Goal: Task Accomplishment & Management: Manage account settings

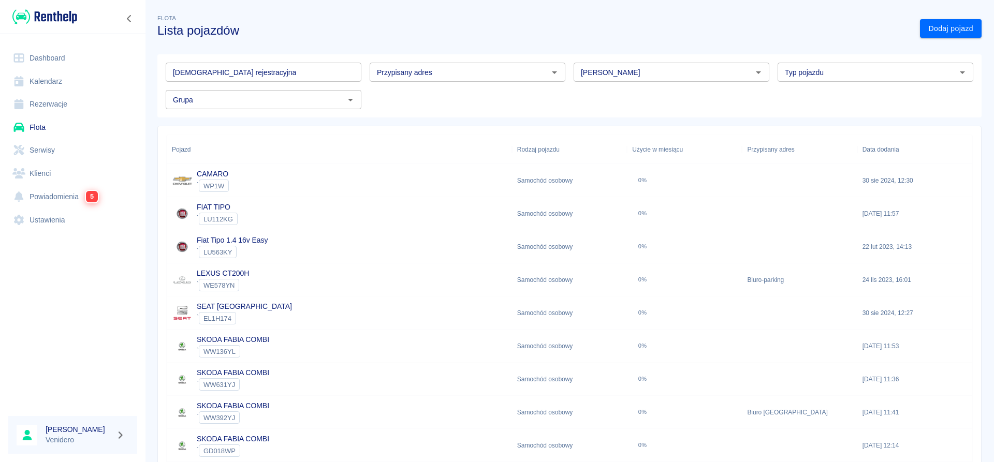
click at [48, 152] on link "Serwisy" at bounding box center [72, 150] width 129 height 23
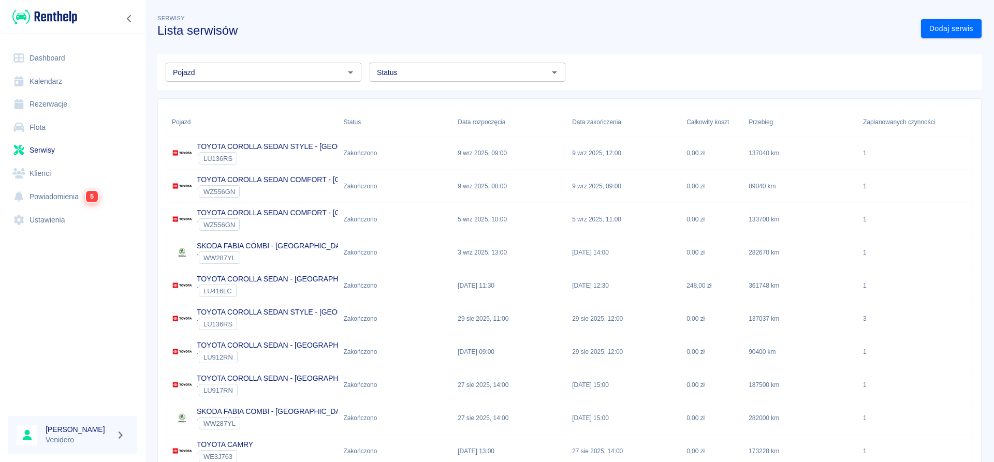
click at [432, 78] on input "Status" at bounding box center [459, 72] width 172 height 13
click at [409, 93] on li "Zaplanowano" at bounding box center [468, 94] width 196 height 17
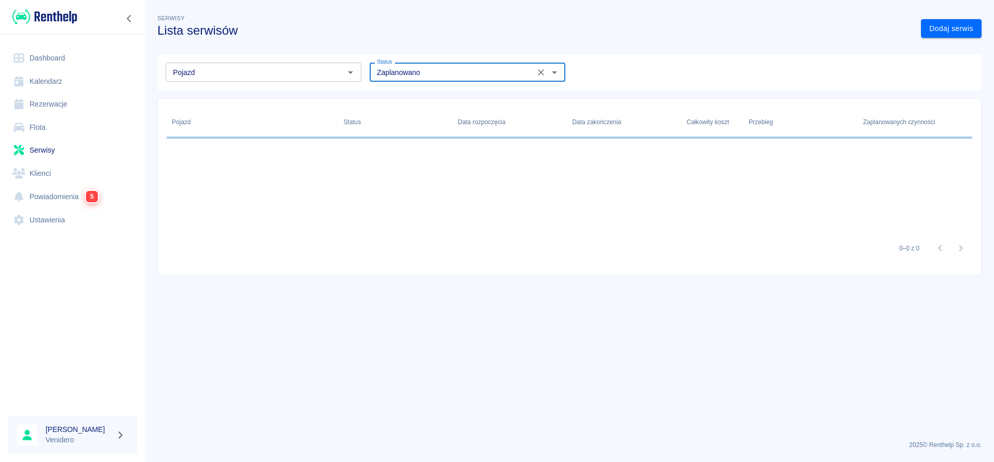
type input "Zaplanowano"
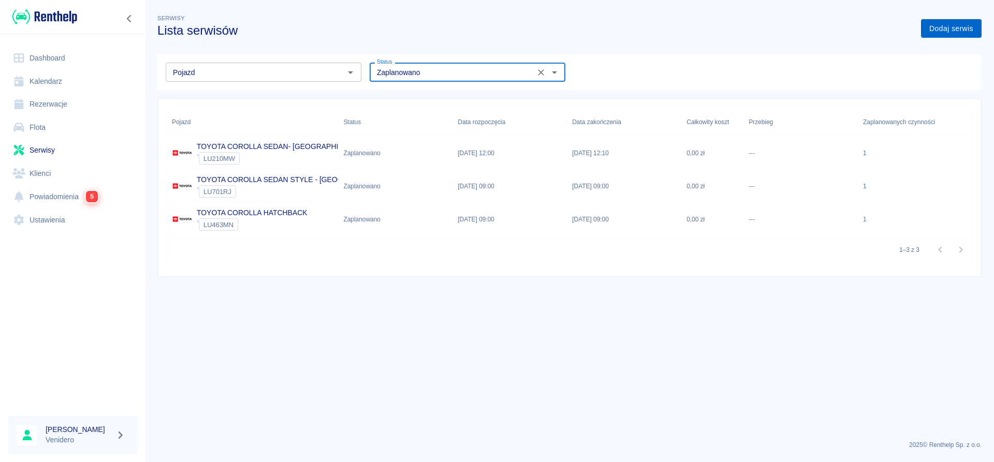
click at [940, 31] on link "Dodaj serwis" at bounding box center [951, 28] width 61 height 19
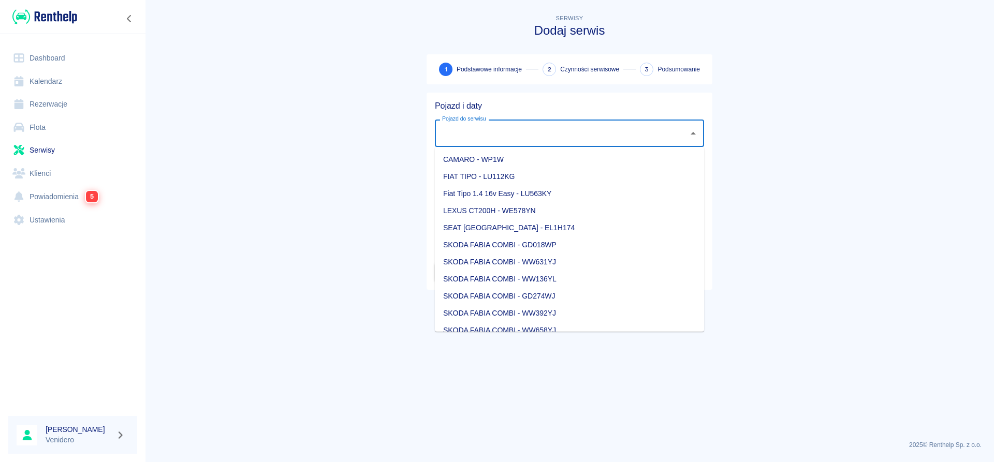
click at [466, 131] on input "Pojazd do serwisu" at bounding box center [561, 133] width 244 height 18
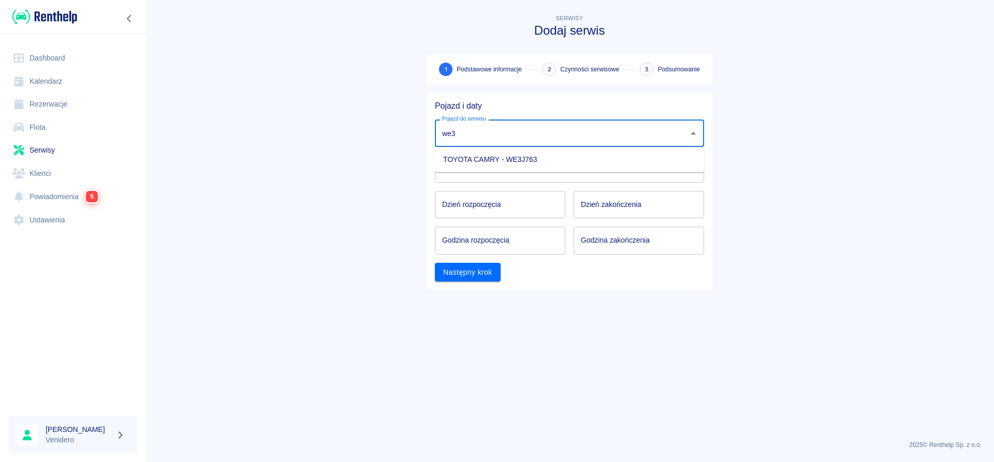
click at [483, 160] on li "TOYOTA CAMRY - WE3J763" at bounding box center [569, 159] width 269 height 17
type input "TOYOTA CAMRY - WE3J763"
click at [483, 171] on body "Używamy plików Cookies, by zapewnić Ci najlepsze możliwe doświadczenie. Aby dow…" at bounding box center [497, 231] width 994 height 462
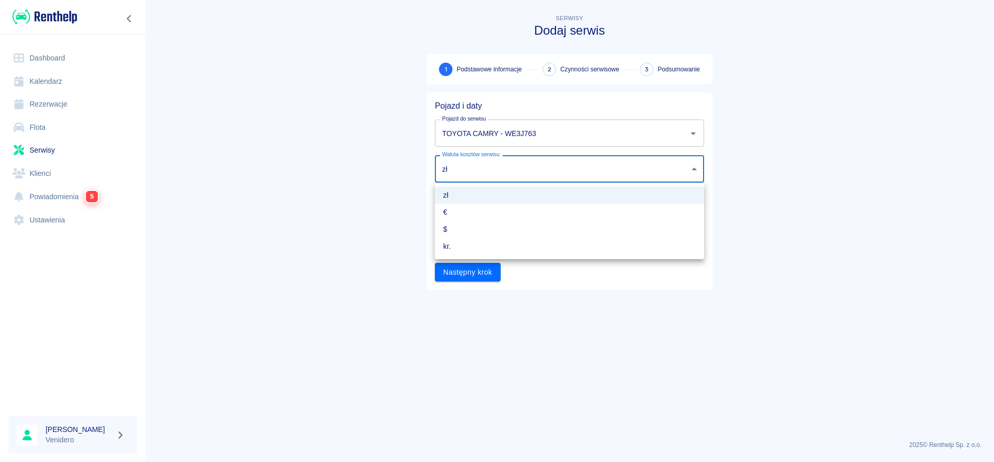
click at [346, 228] on div at bounding box center [497, 231] width 994 height 462
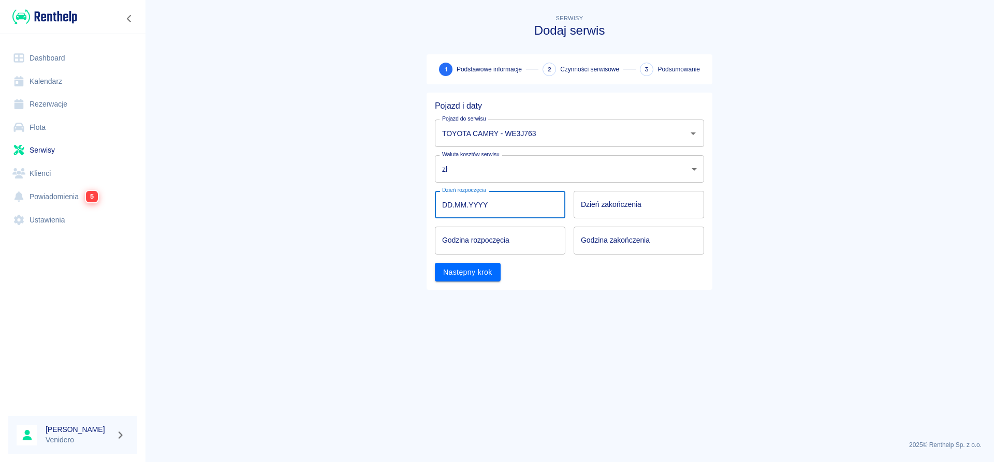
type input "DD.MM.YYYY"
click at [449, 202] on input "DD.MM.YYYY" at bounding box center [500, 204] width 130 height 27
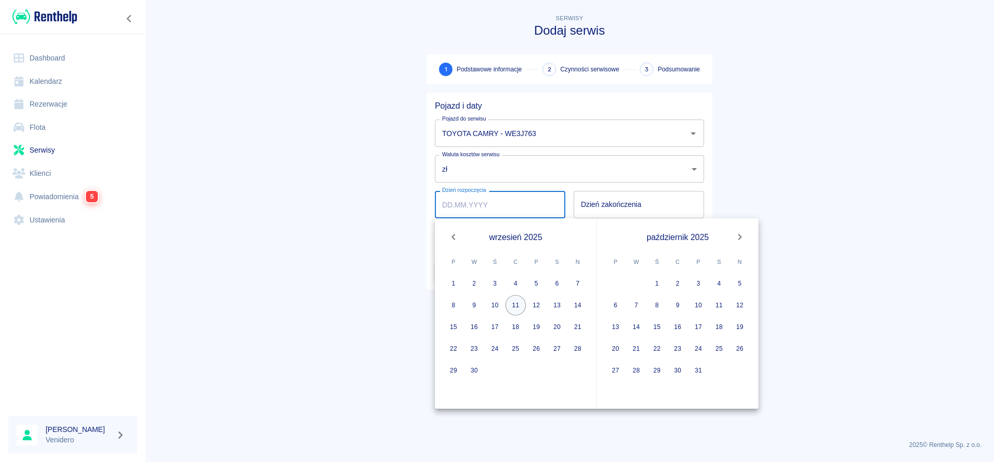
click at [516, 306] on button "11" at bounding box center [515, 305] width 21 height 21
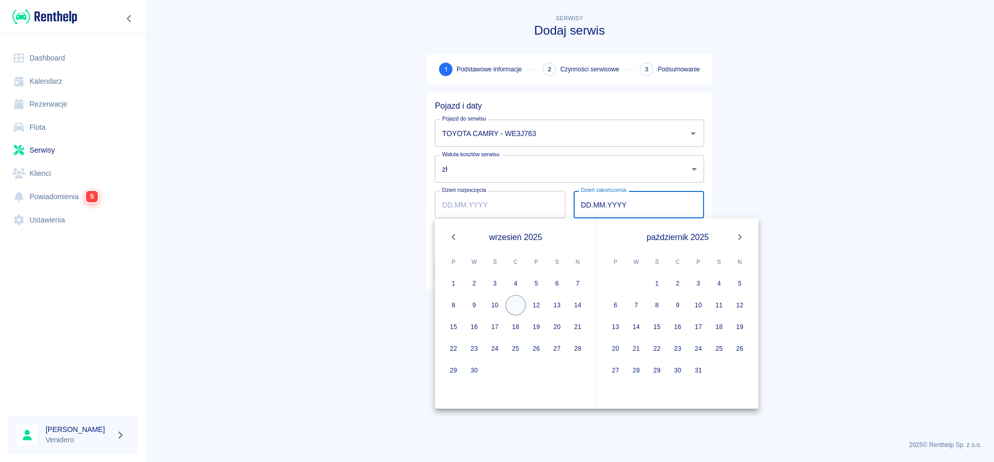
type input "[DATE]"
type input "DD.MM.YYYY"
click at [516, 306] on button "11" at bounding box center [515, 305] width 21 height 21
type input "[DATE]"
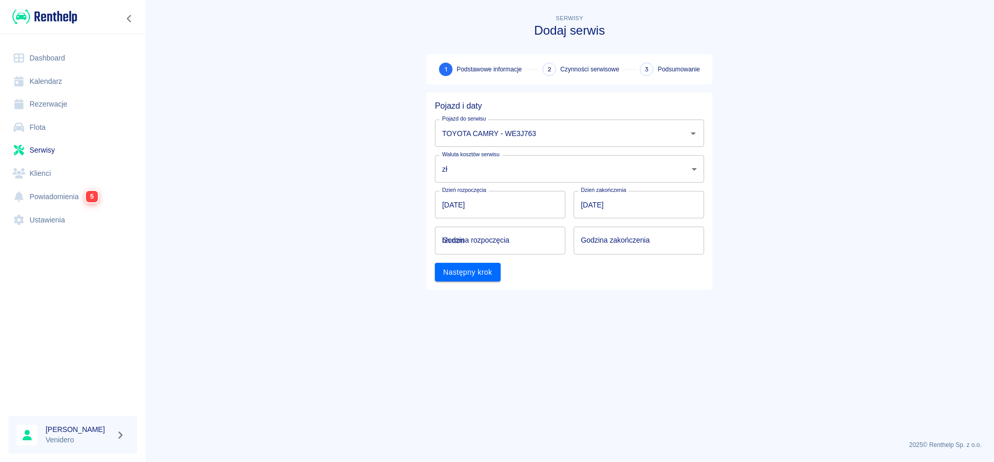
click at [485, 243] on input "hh:mm" at bounding box center [496, 240] width 123 height 27
type input "12:00"
click at [593, 235] on input "hh:mm" at bounding box center [635, 240] width 123 height 27
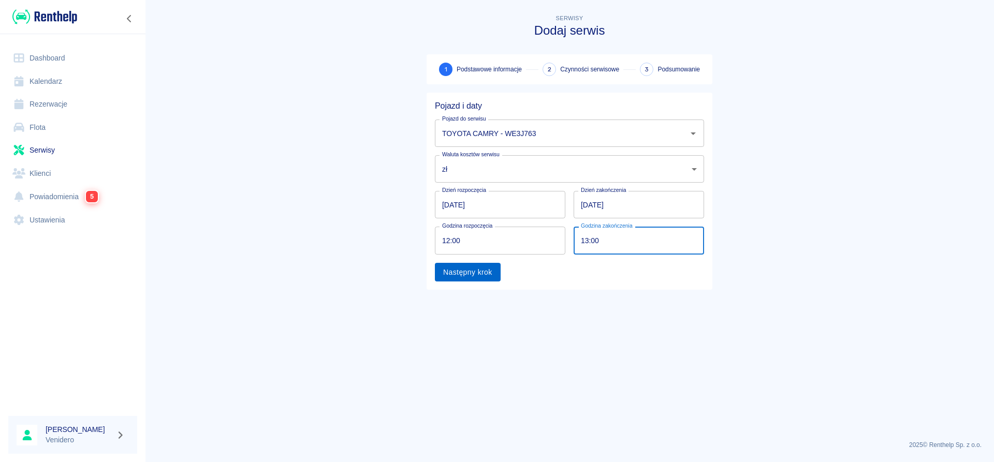
type input "13:00"
click at [471, 278] on button "Następny krok" at bounding box center [468, 272] width 66 height 19
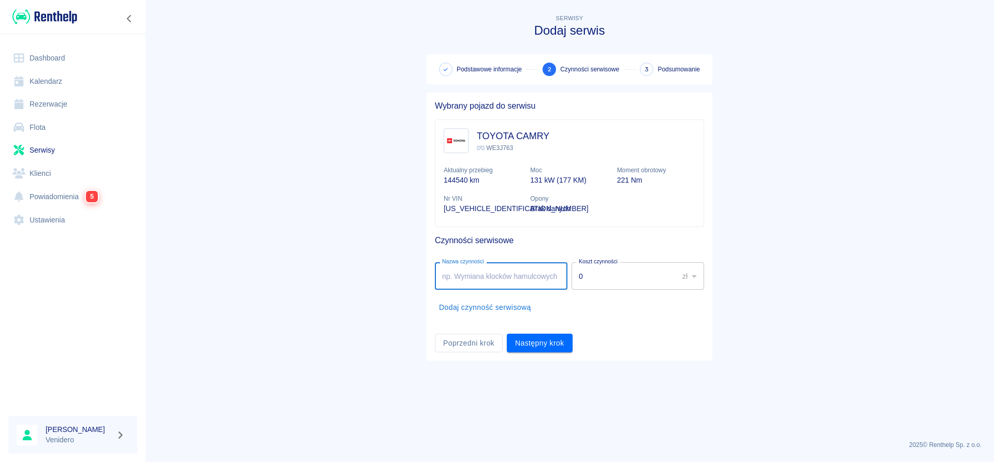
click at [471, 276] on input "Nazwa czynności" at bounding box center [501, 275] width 133 height 27
type input "Wymiana opon komplet all sezon Kormoran. [PERSON_NAME]"
click at [481, 304] on button "Dodaj czynność serwisową" at bounding box center [485, 307] width 100 height 19
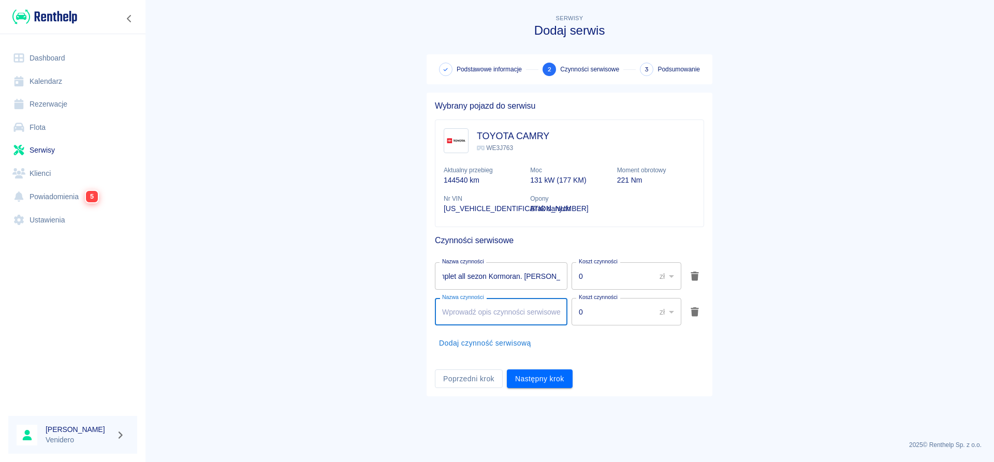
click at [500, 312] on input "Nazwa czynności" at bounding box center [501, 311] width 133 height 27
type input "[PERSON_NAME] tył. [PERSON_NAME]."
click at [535, 377] on button "Następny krok" at bounding box center [540, 379] width 66 height 19
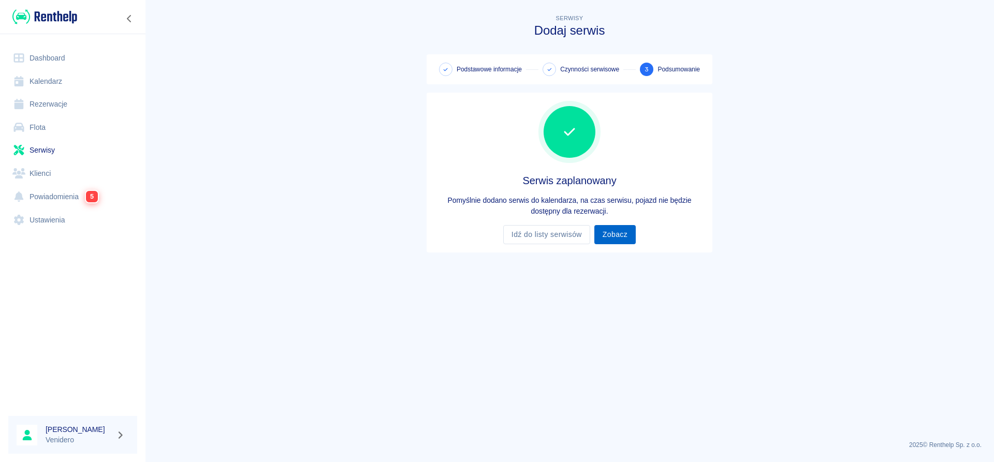
click at [611, 233] on link "Zobacz" at bounding box center [614, 234] width 41 height 19
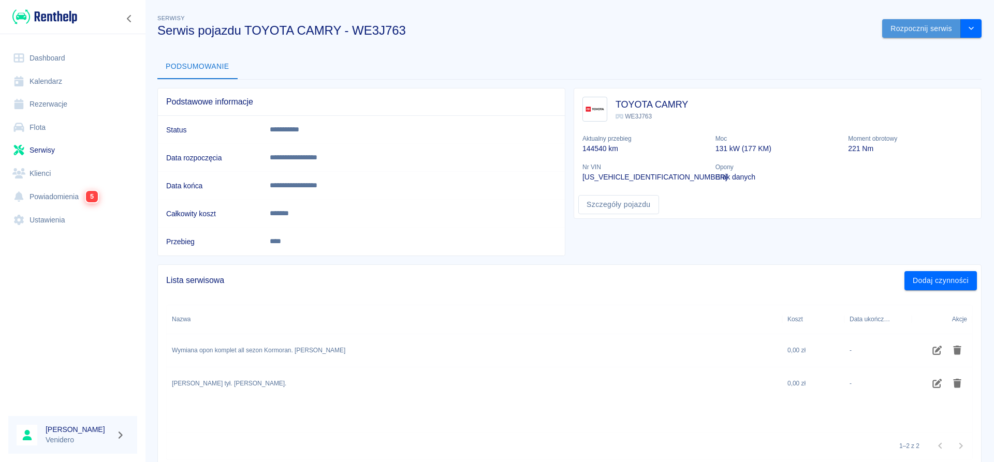
click at [901, 23] on button "Rozpocznij serwis" at bounding box center [921, 28] width 79 height 19
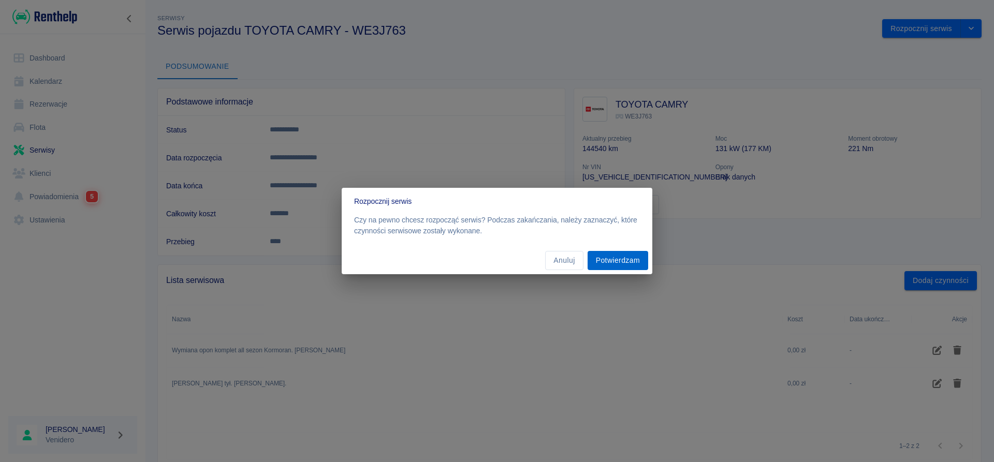
click at [621, 266] on button "Potwierdzam" at bounding box center [618, 260] width 61 height 19
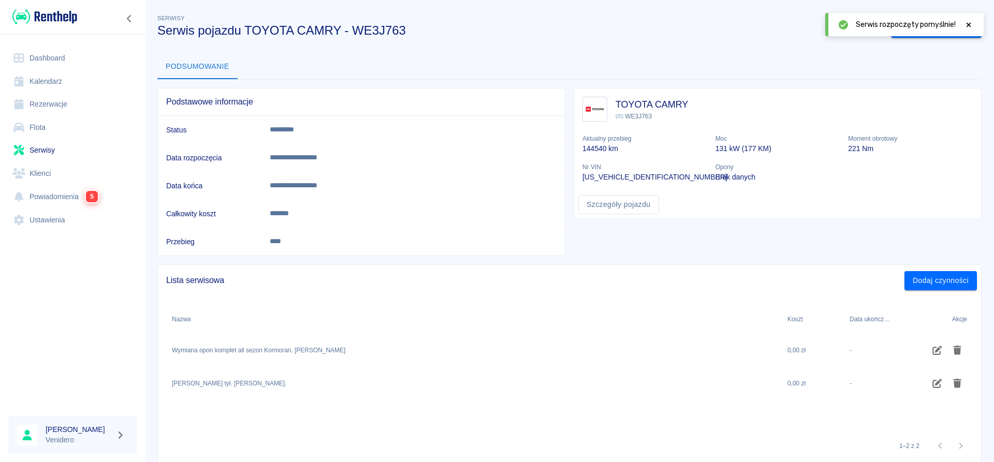
click at [974, 24] on div "Serwis rozpoczęty pomyślnie!" at bounding box center [904, 24] width 158 height 23
click at [971, 24] on icon at bounding box center [968, 24] width 9 height 7
click at [942, 28] on button "Zakończ serwis" at bounding box center [926, 28] width 70 height 19
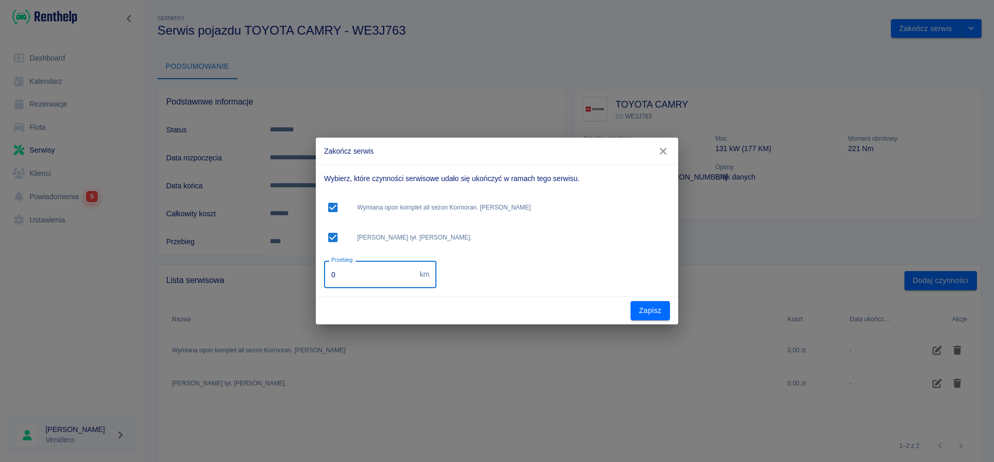
drag, startPoint x: 344, startPoint y: 279, endPoint x: 146, endPoint y: 276, distance: 198.3
click at [324, 278] on input "0" at bounding box center [370, 274] width 92 height 27
type input "175850"
click at [663, 316] on button "Zapisz" at bounding box center [649, 310] width 39 height 19
